Goal: Task Accomplishment & Management: Use online tool/utility

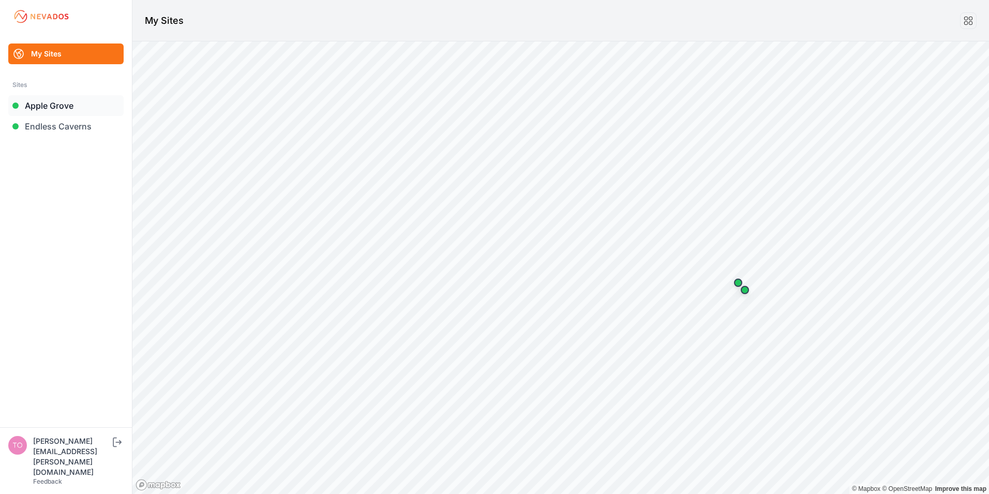
click at [63, 104] on link "Apple Grove" at bounding box center [65, 105] width 115 height 21
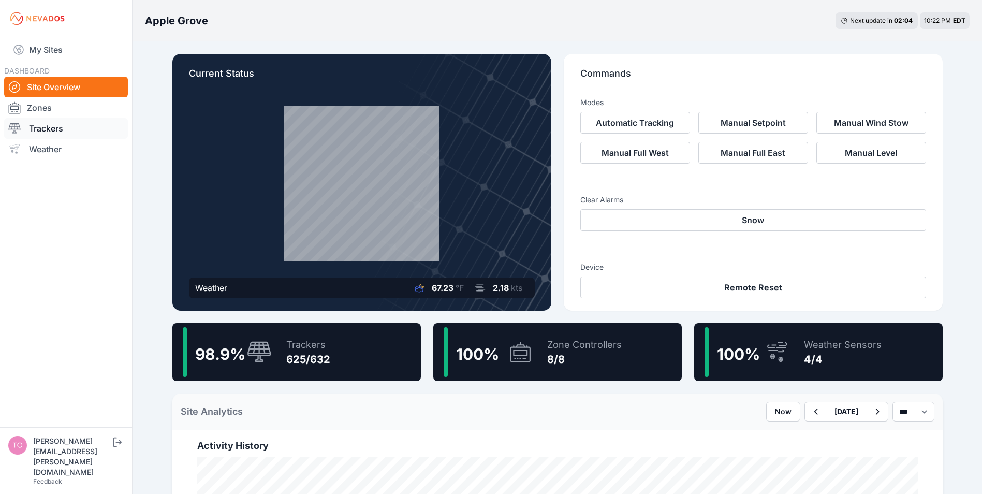
click at [55, 130] on link "Trackers" at bounding box center [66, 128] width 124 height 21
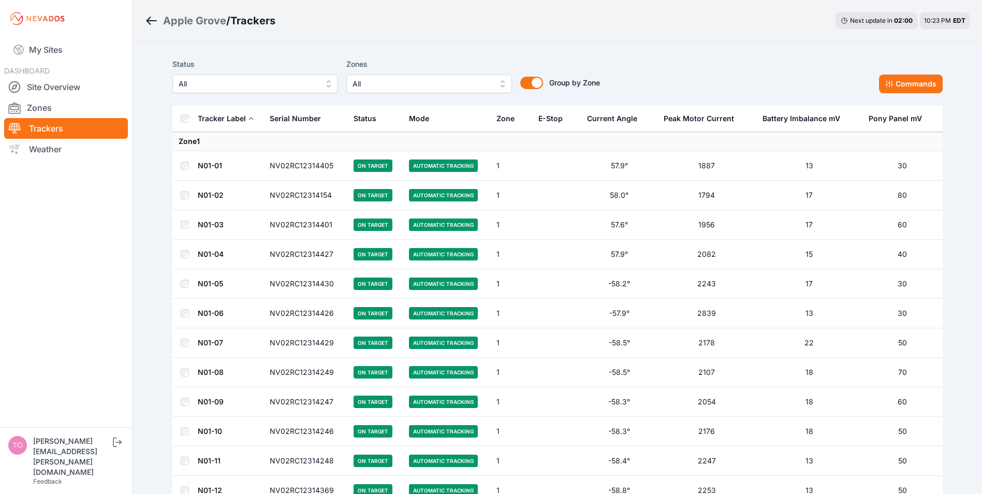
click at [221, 82] on span "All" at bounding box center [248, 84] width 139 height 12
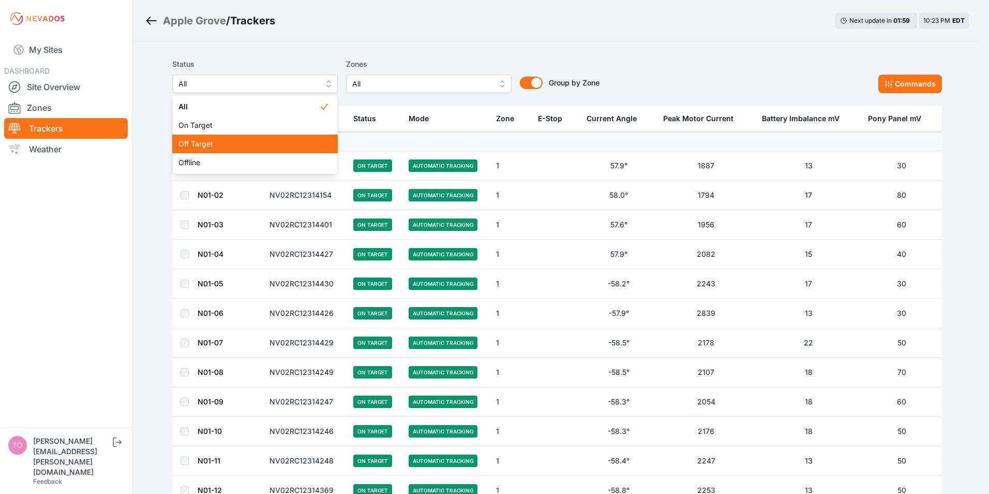
click at [228, 142] on span "Off Target" at bounding box center [249, 144] width 141 height 10
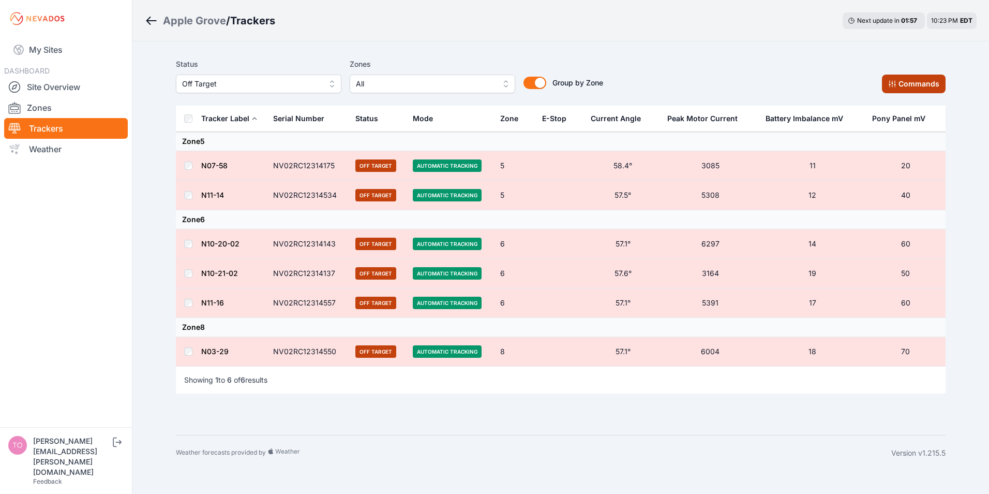
click at [899, 87] on button "Commands" at bounding box center [914, 84] width 64 height 19
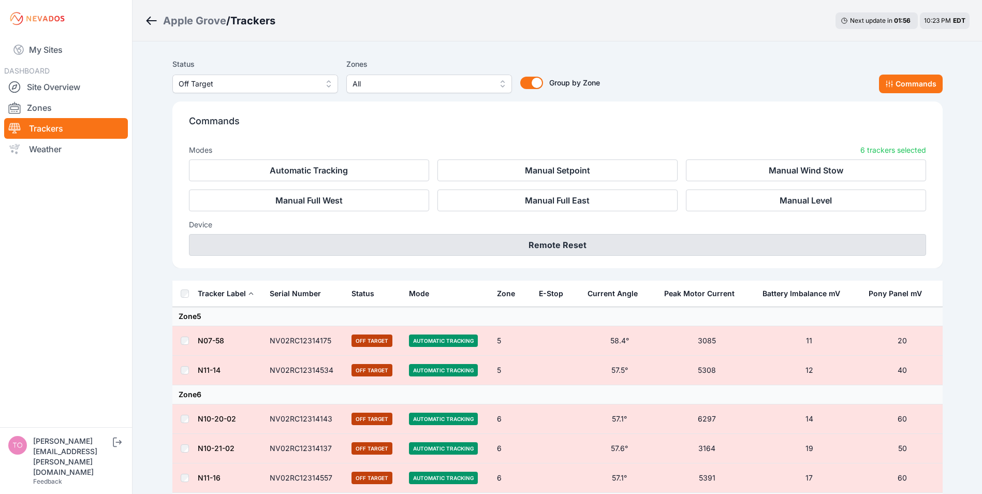
click at [546, 241] on button "Remote Reset" at bounding box center [557, 245] width 737 height 22
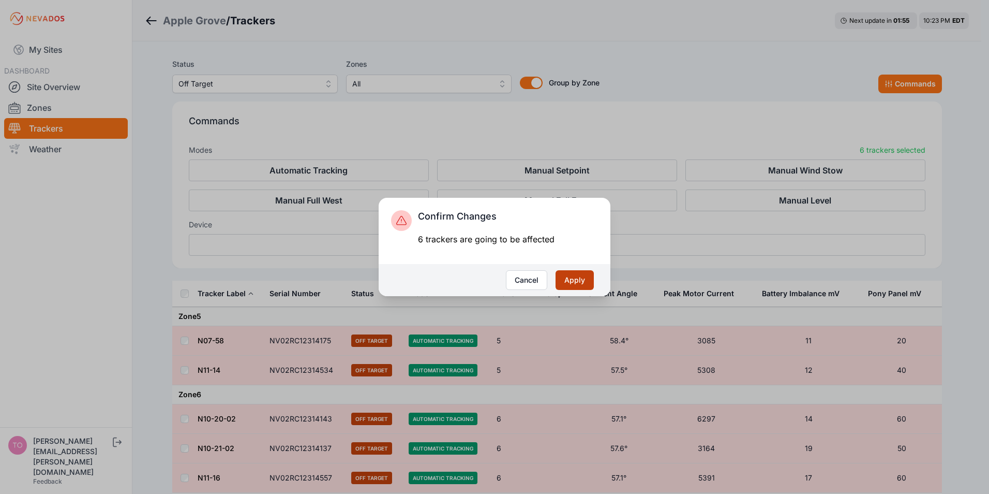
click at [571, 278] on button "Apply" at bounding box center [575, 280] width 38 height 20
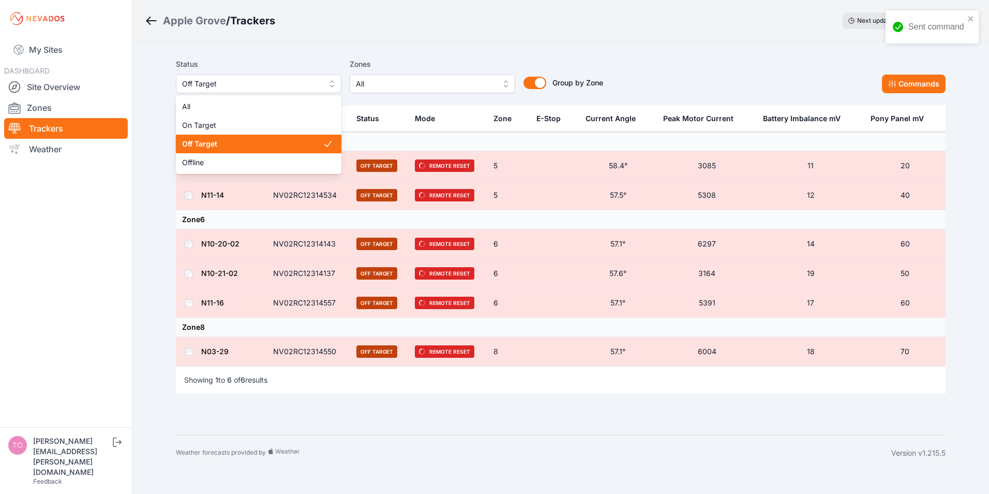
click at [280, 82] on span "Off Target" at bounding box center [251, 84] width 139 height 12
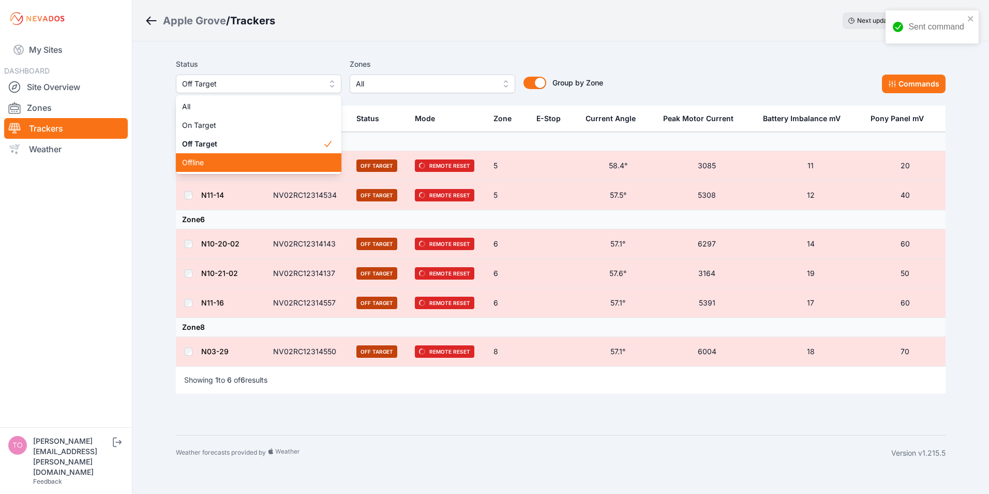
click at [220, 160] on span "Offline" at bounding box center [252, 162] width 141 height 10
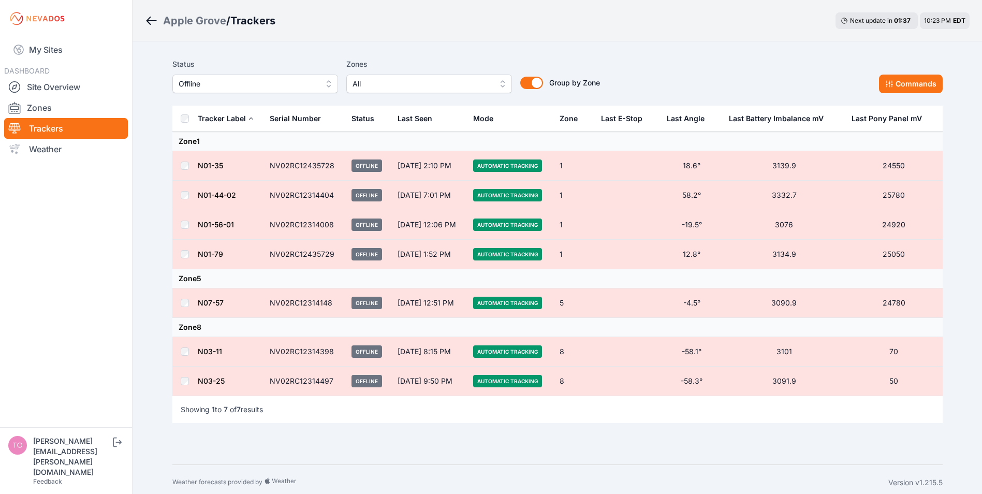
click at [186, 386] on td at bounding box center [184, 380] width 25 height 29
click at [898, 87] on button "Commands" at bounding box center [911, 84] width 64 height 19
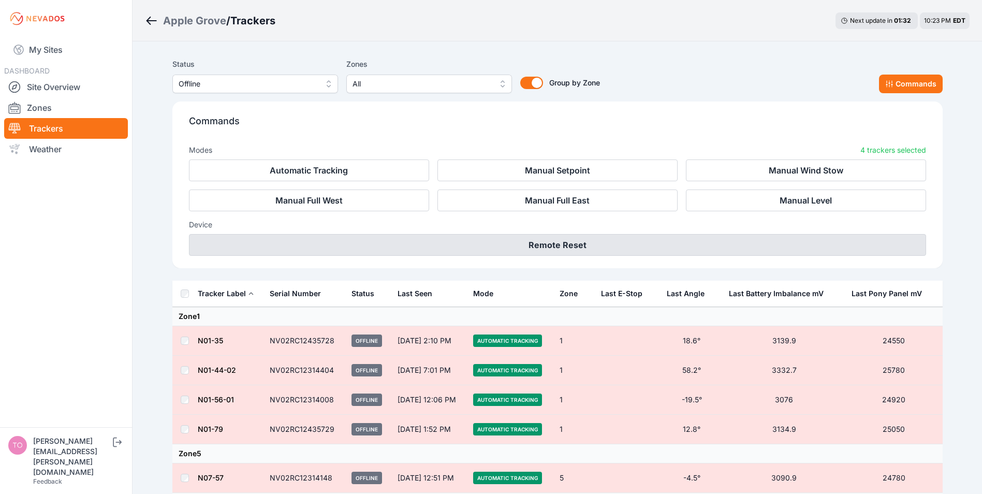
click at [532, 244] on button "Remote Reset" at bounding box center [557, 245] width 737 height 22
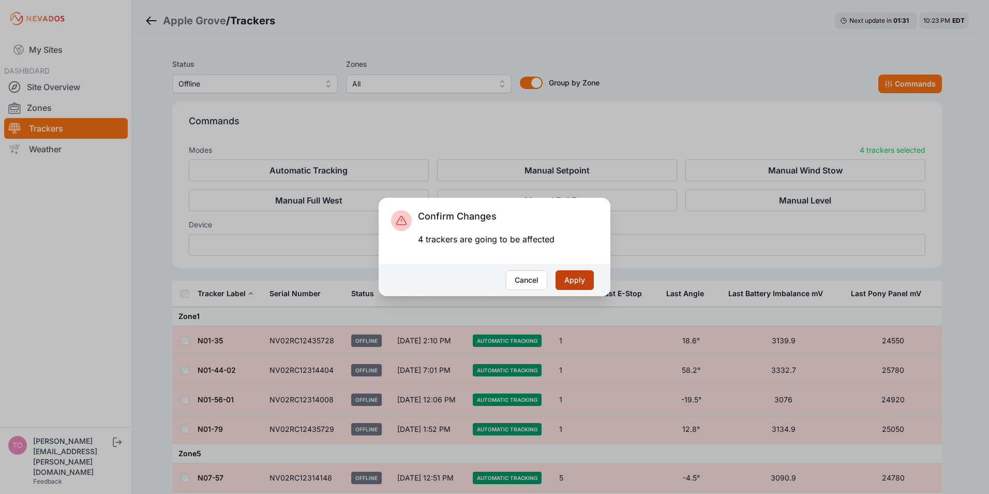
click at [586, 280] on button "Apply" at bounding box center [575, 280] width 38 height 20
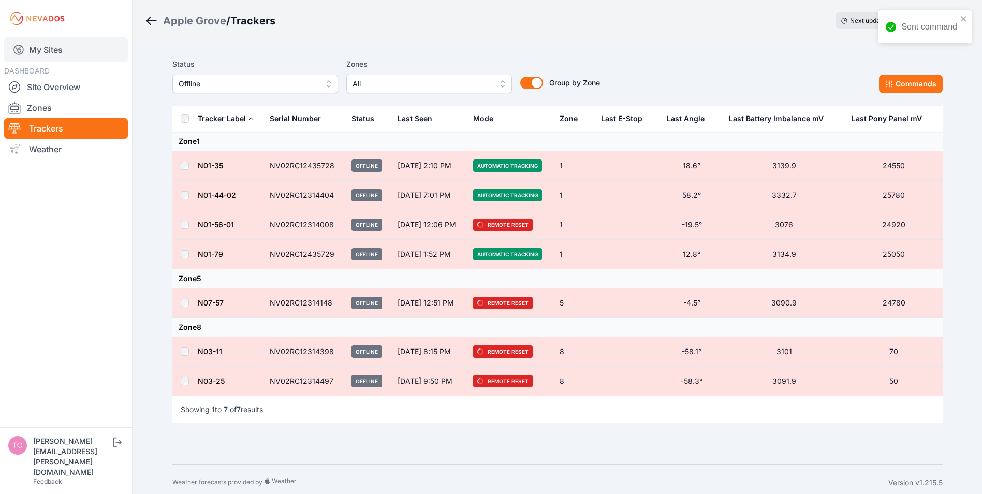
click at [50, 46] on link "My Sites" at bounding box center [66, 49] width 124 height 25
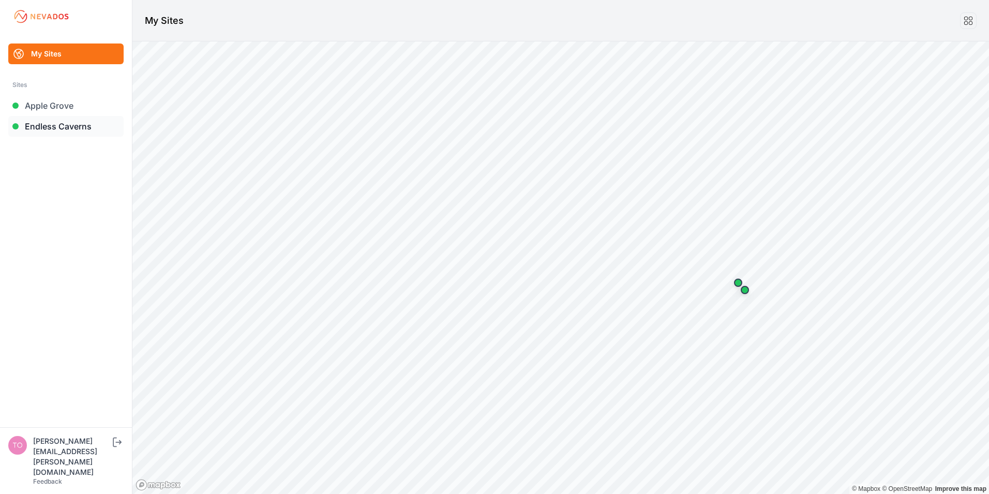
click at [58, 127] on link "Endless Caverns" at bounding box center [65, 126] width 115 height 21
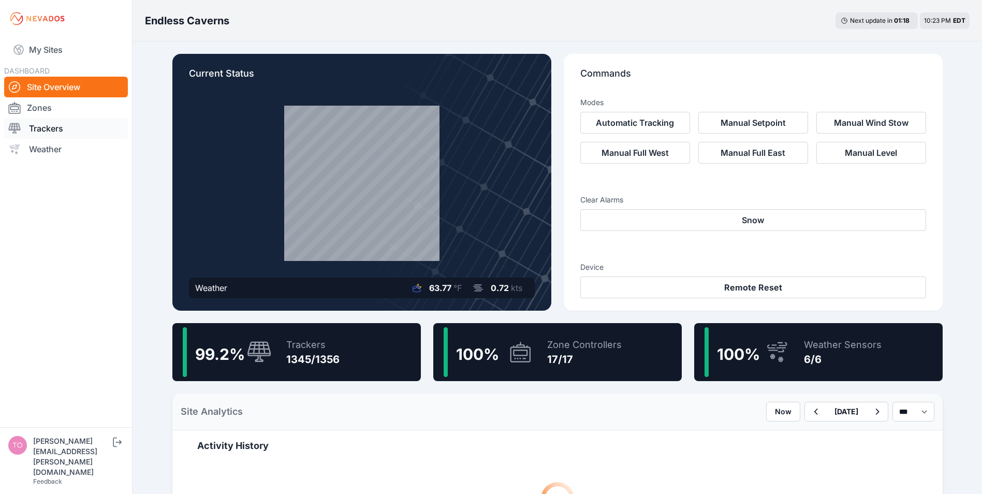
click at [32, 130] on link "Trackers" at bounding box center [66, 128] width 124 height 21
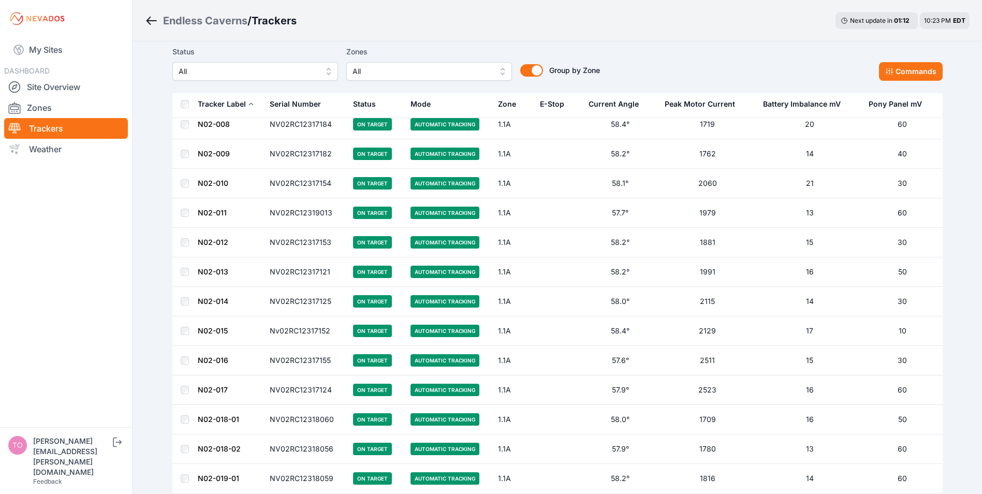
scroll to position [259, 0]
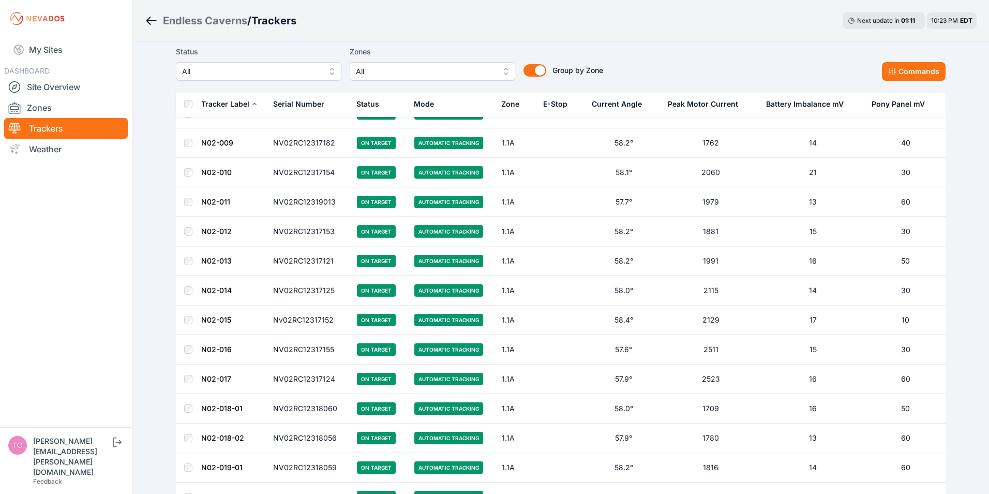
click at [240, 66] on span "All" at bounding box center [251, 71] width 139 height 12
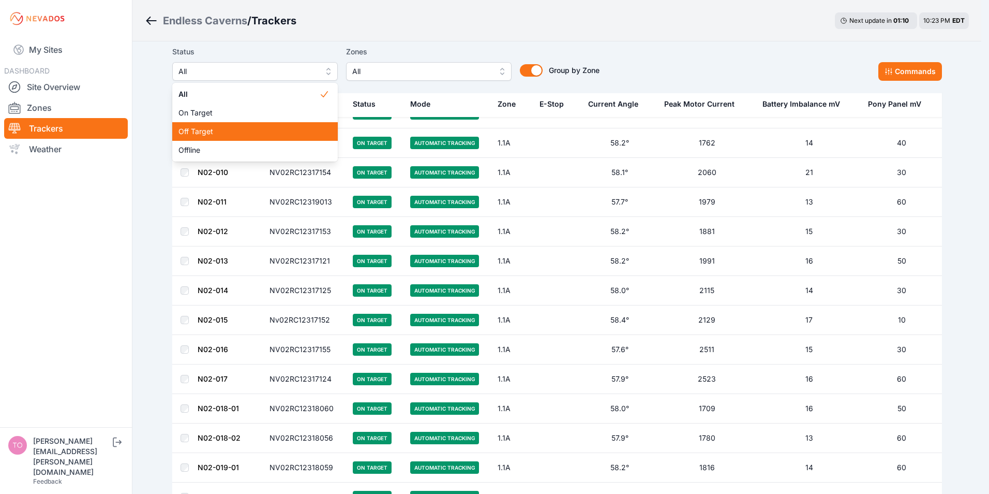
click at [201, 132] on span "Off Target" at bounding box center [249, 131] width 141 height 10
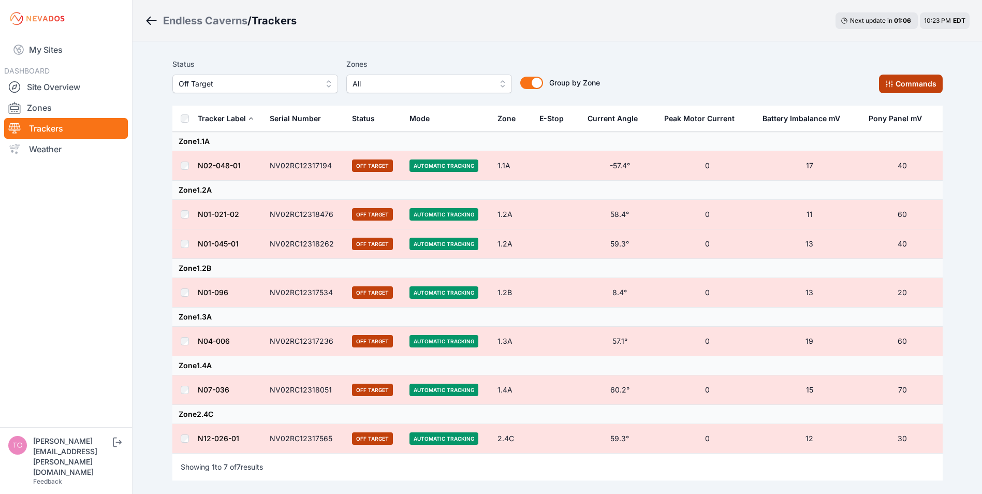
click at [919, 80] on button "Commands" at bounding box center [911, 84] width 64 height 19
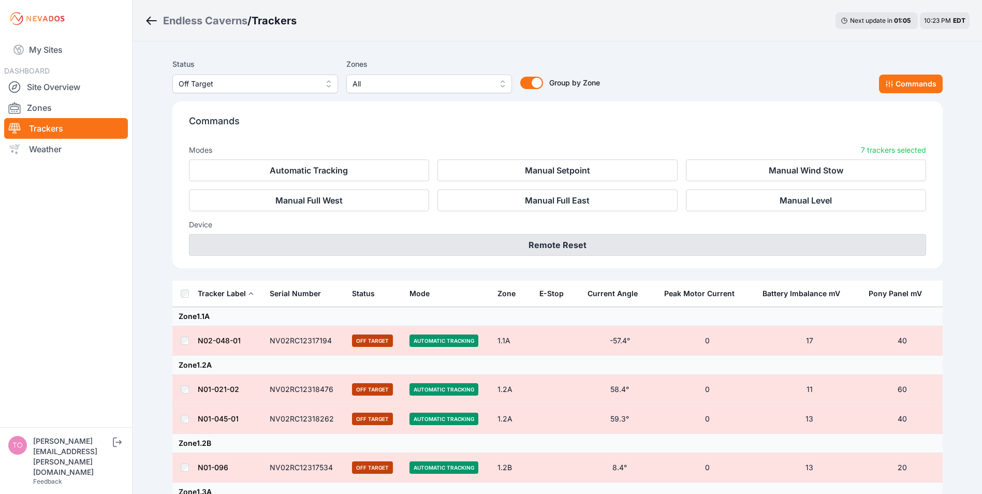
click at [528, 251] on button "Remote Reset" at bounding box center [557, 245] width 737 height 22
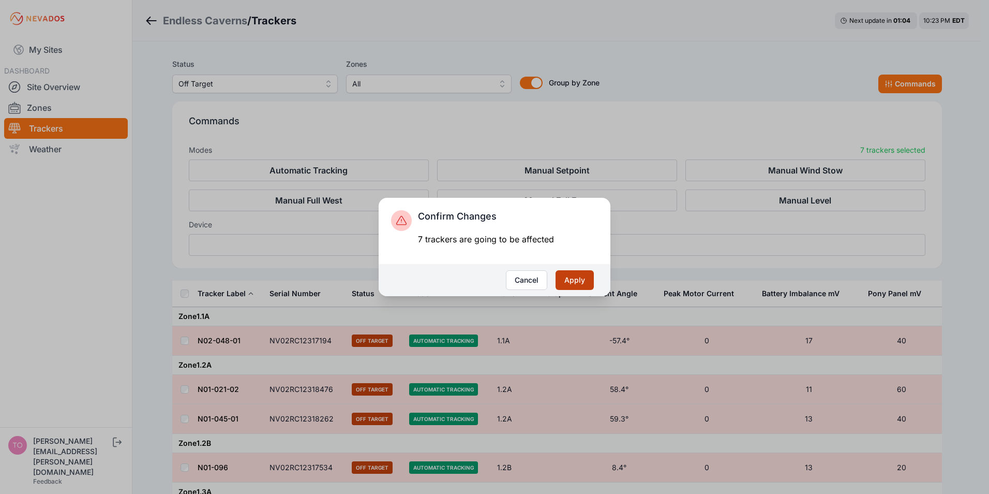
click at [562, 284] on button "Apply" at bounding box center [575, 280] width 38 height 20
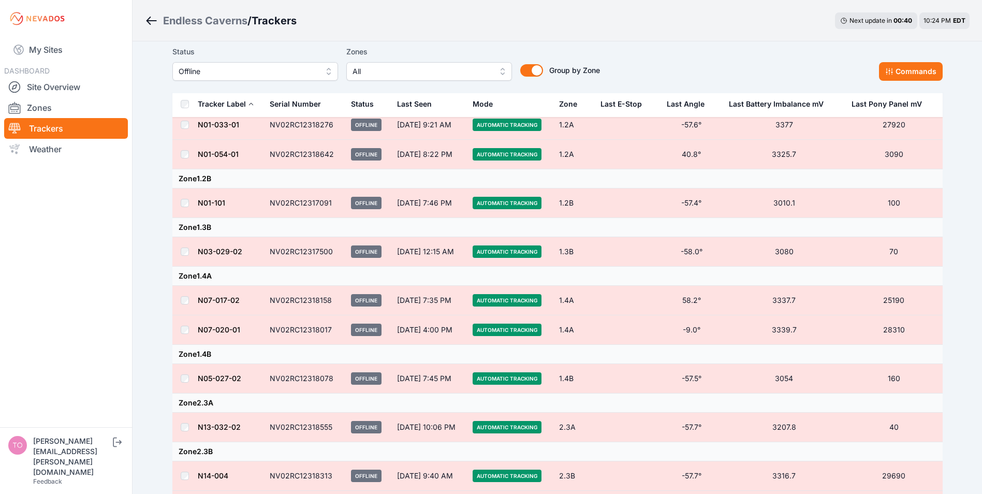
scroll to position [103, 0]
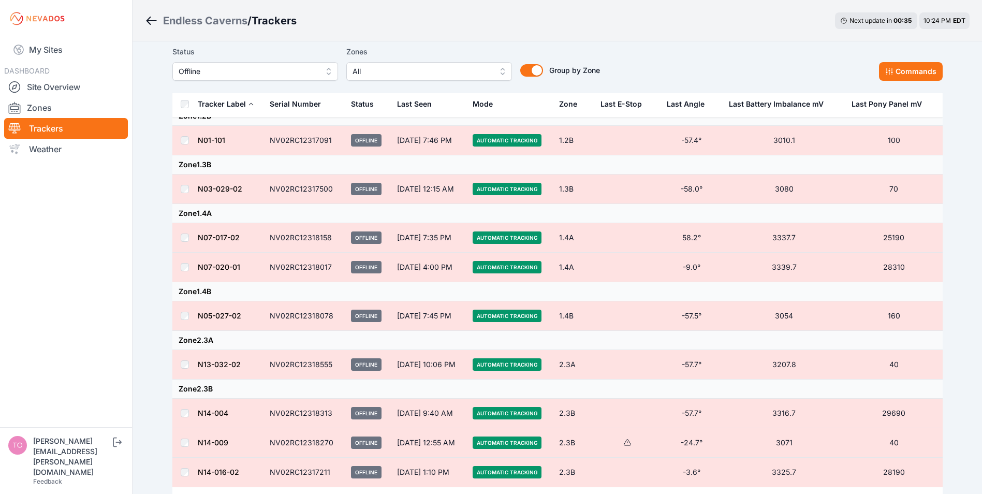
click at [179, 316] on td at bounding box center [184, 315] width 25 height 29
click at [180, 364] on td at bounding box center [184, 364] width 25 height 29
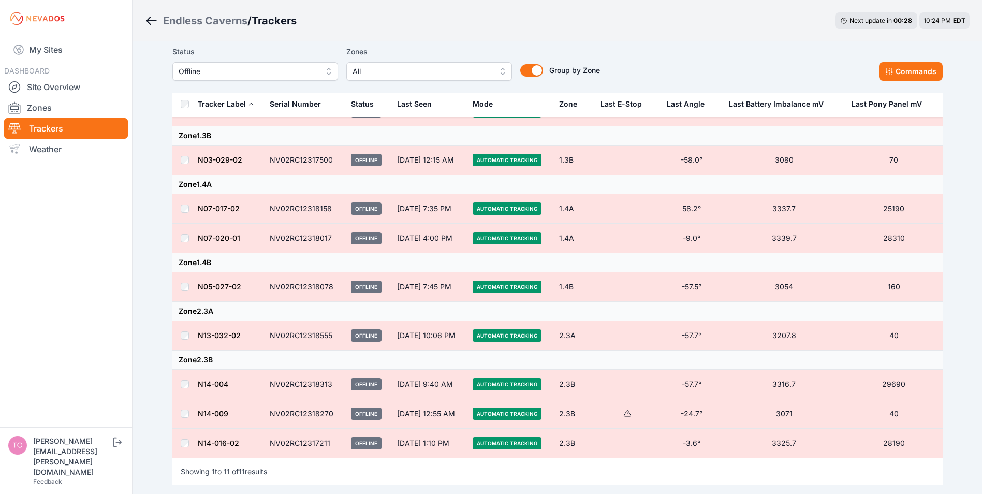
scroll to position [0, 0]
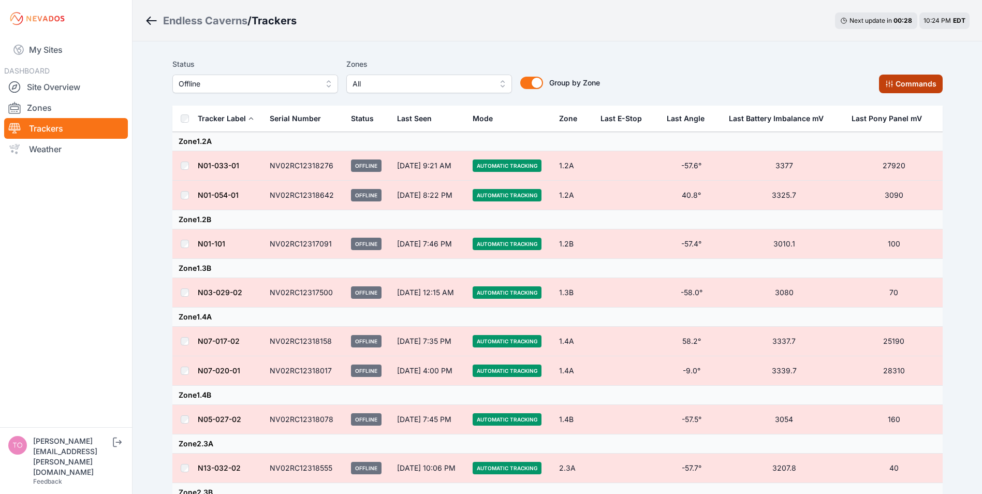
click at [912, 84] on button "Commands" at bounding box center [911, 84] width 64 height 19
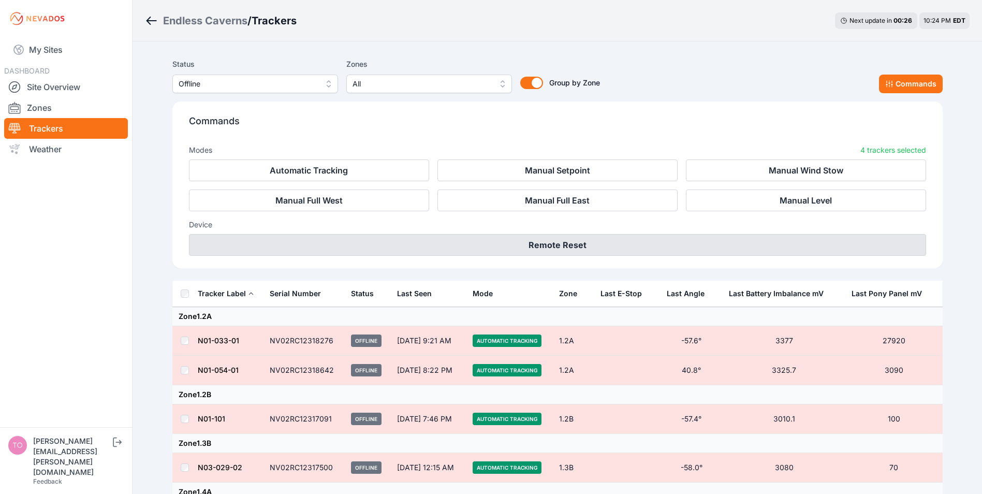
click at [543, 240] on button "Remote Reset" at bounding box center [557, 245] width 737 height 22
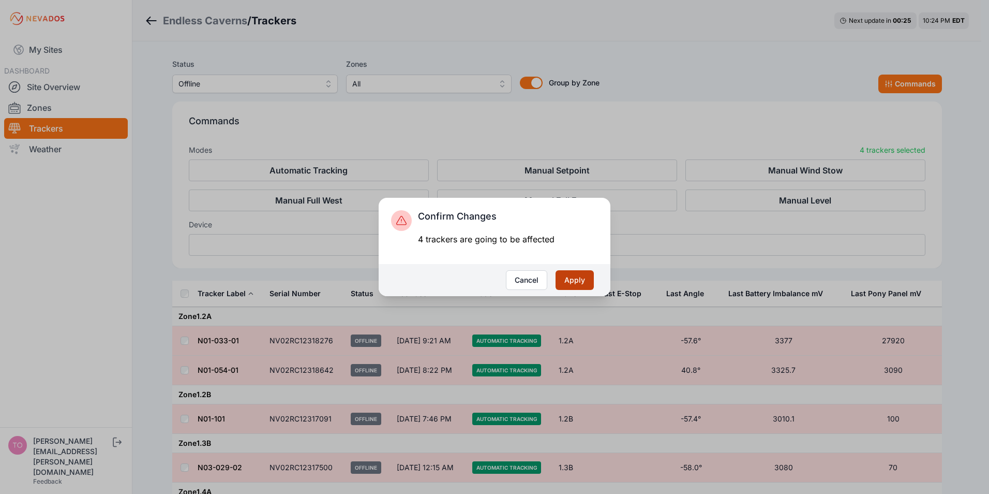
click at [577, 281] on button "Apply" at bounding box center [575, 280] width 38 height 20
